Goal: Task Accomplishment & Management: Use online tool/utility

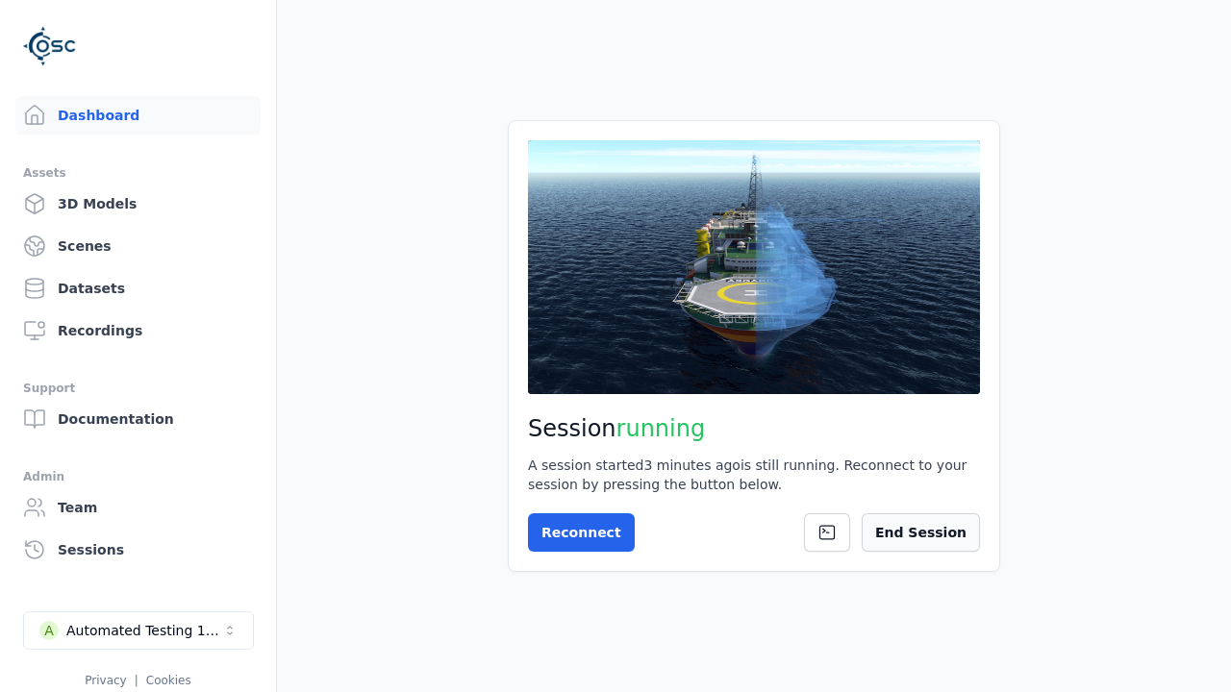
click at [925, 538] on button "End Session" at bounding box center [920, 532] width 118 height 38
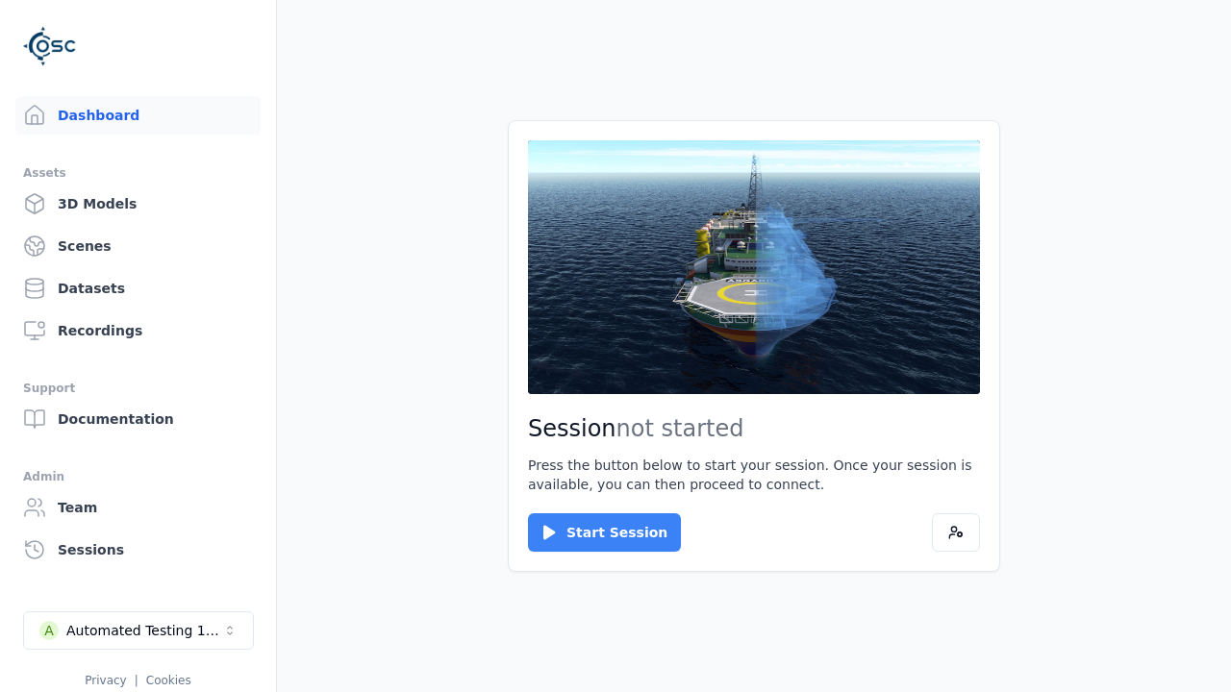
click at [592, 533] on button "Start Session" at bounding box center [604, 532] width 153 height 38
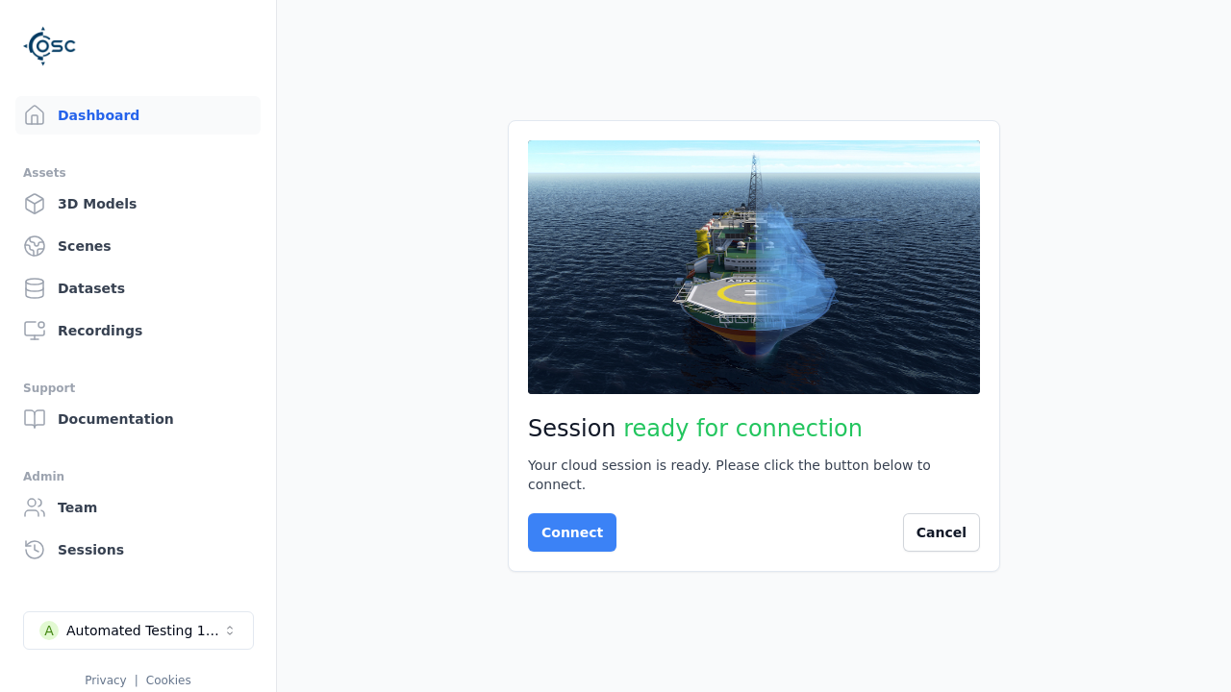
click at [566, 523] on button "Connect" at bounding box center [572, 532] width 88 height 38
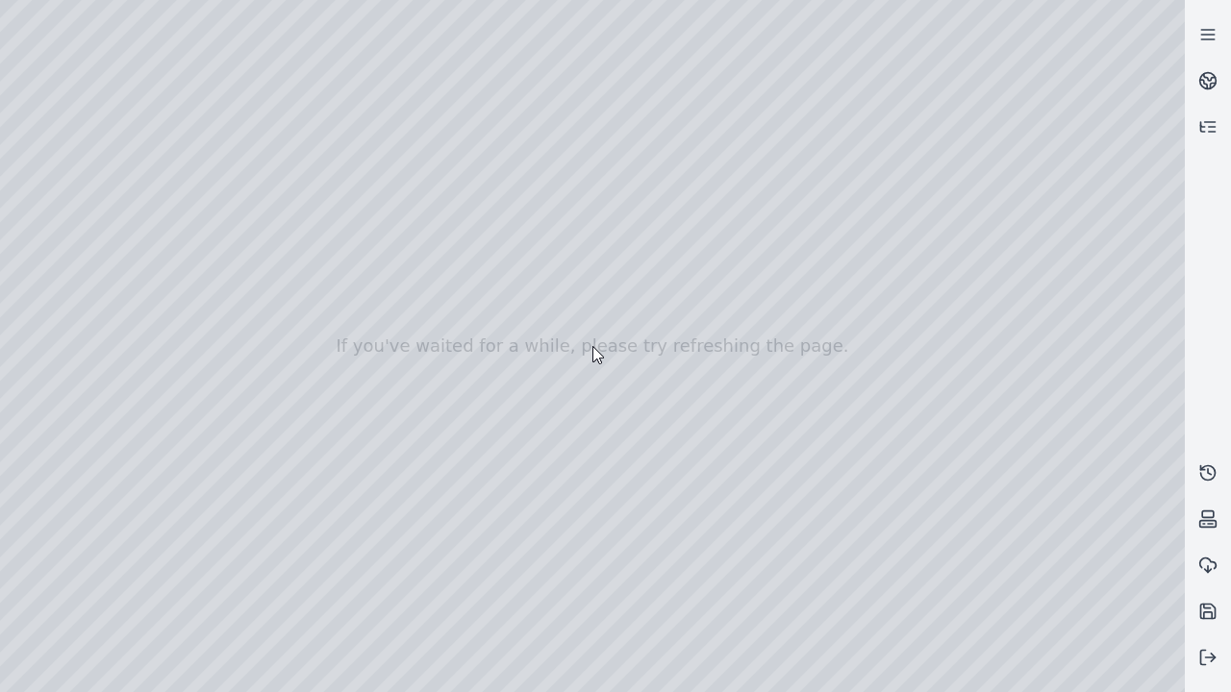
click at [42, 175] on div at bounding box center [592, 346] width 1184 height 692
click at [41, 199] on div at bounding box center [592, 346] width 1184 height 692
click at [320, 44] on div at bounding box center [592, 346] width 1184 height 692
drag, startPoint x: 268, startPoint y: 187, endPoint x: 637, endPoint y: 475, distance: 468.5
click at [637, 475] on div at bounding box center [592, 346] width 1184 height 692
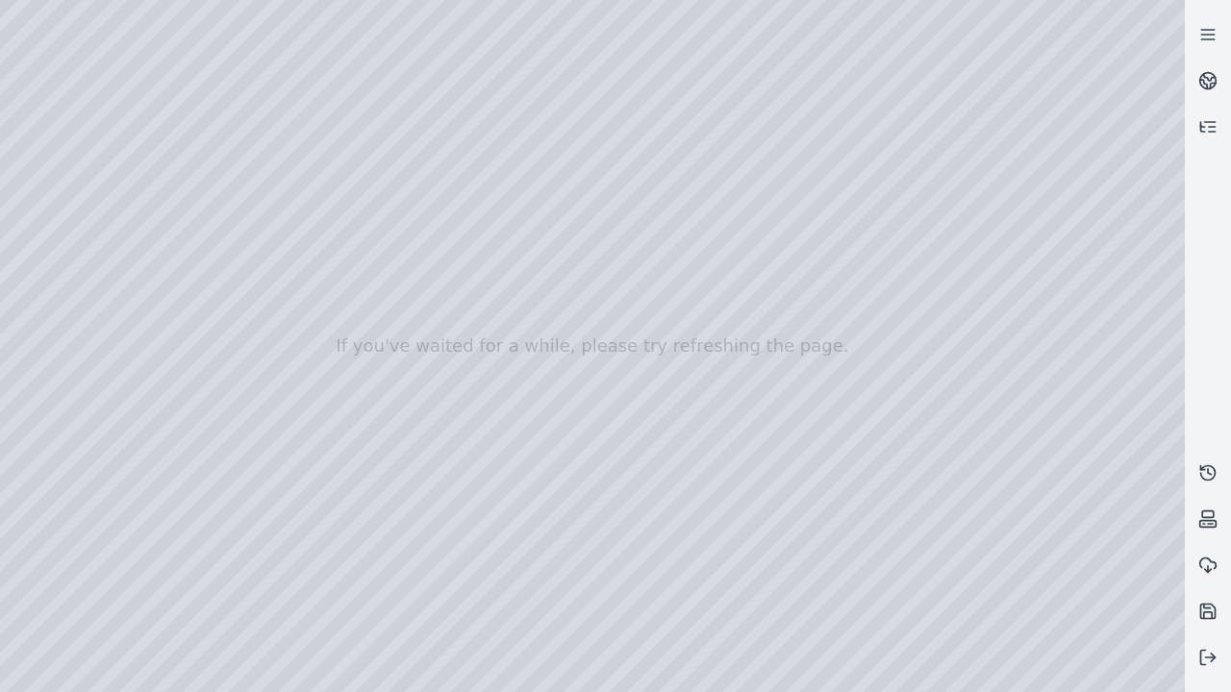
click at [585, 633] on div at bounding box center [592, 346] width 1184 height 692
